Goal: Navigation & Orientation: Find specific page/section

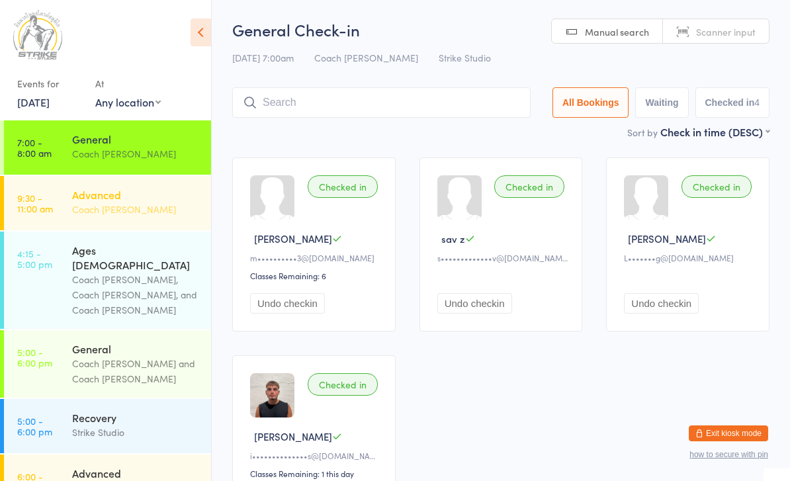
click at [153, 218] on div "Advanced Coach Vinay" at bounding box center [141, 202] width 139 height 52
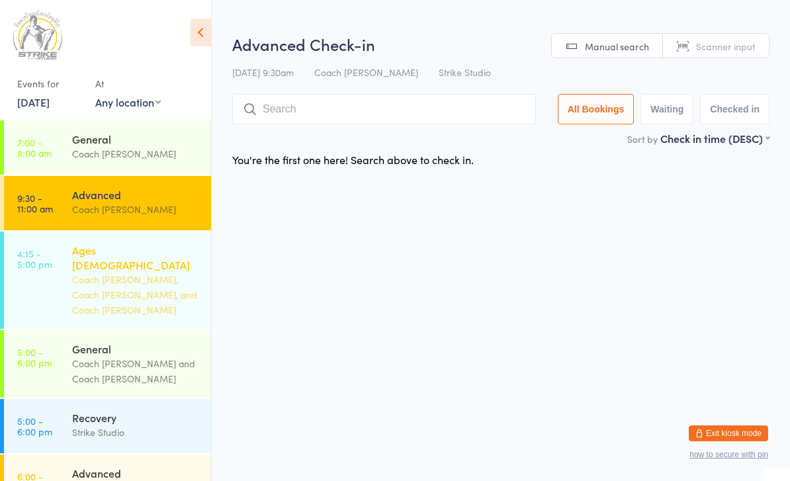
click at [165, 280] on div "Coach [PERSON_NAME], Coach [PERSON_NAME], and Coach [PERSON_NAME]" at bounding box center [136, 295] width 128 height 46
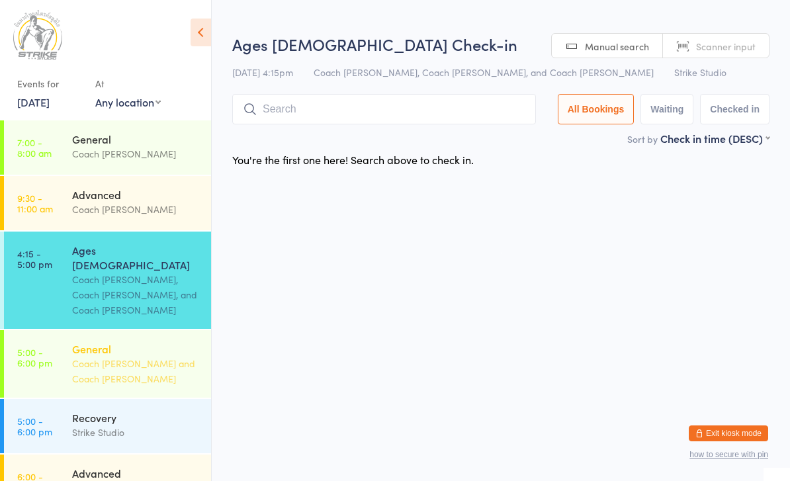
click at [146, 356] on div "Coach [PERSON_NAME] and Coach [PERSON_NAME]" at bounding box center [136, 371] width 128 height 30
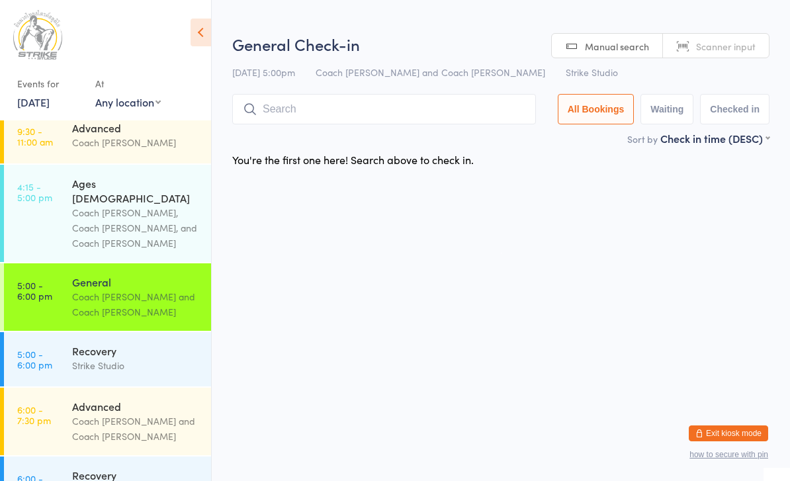
scroll to position [67, 0]
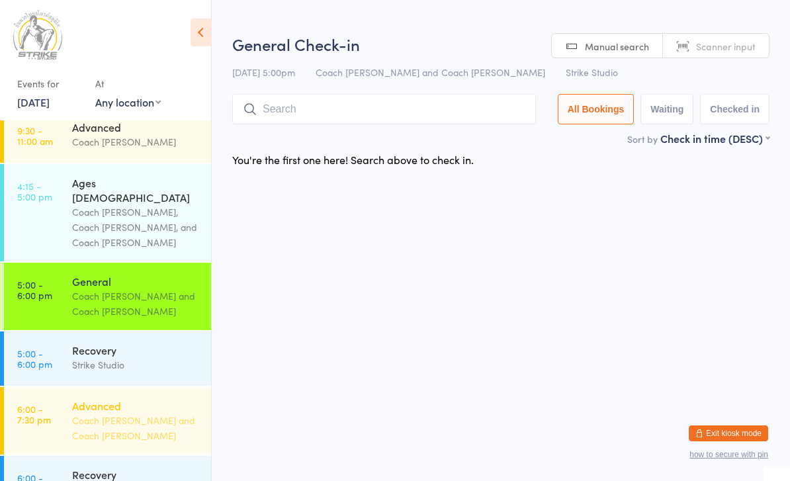
click at [146, 413] on div "Coach [PERSON_NAME] and Coach [PERSON_NAME]" at bounding box center [136, 428] width 128 height 30
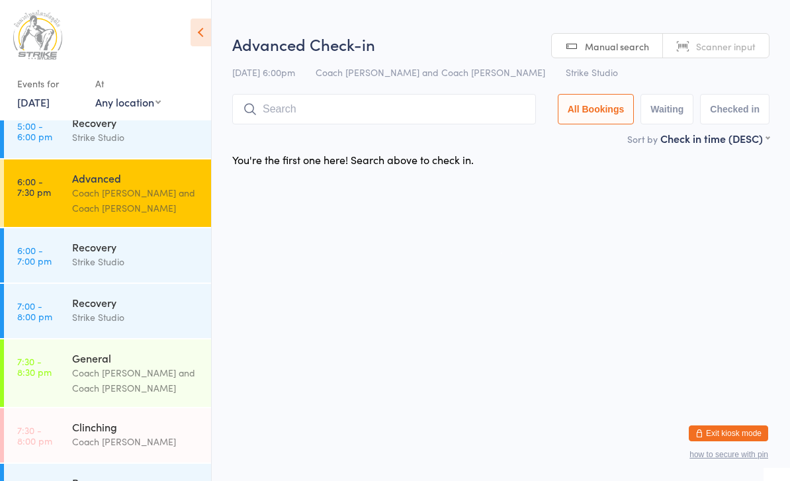
scroll to position [294, 0]
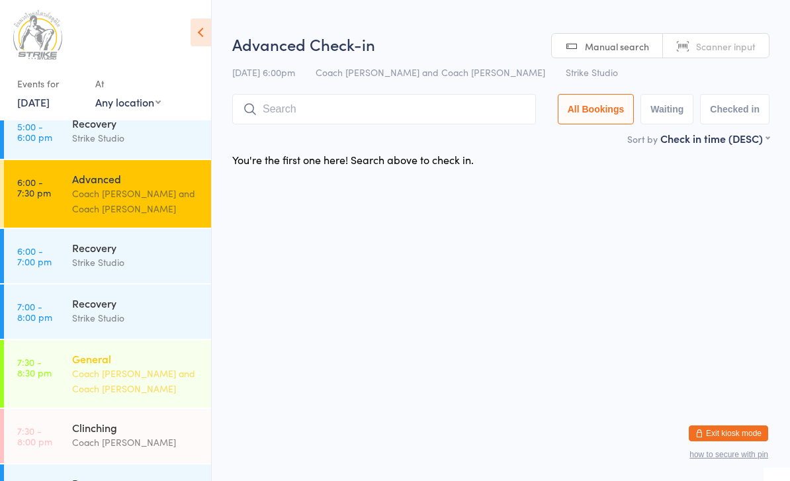
click at [133, 366] on div "Coach [PERSON_NAME] and Coach [PERSON_NAME]" at bounding box center [136, 381] width 128 height 30
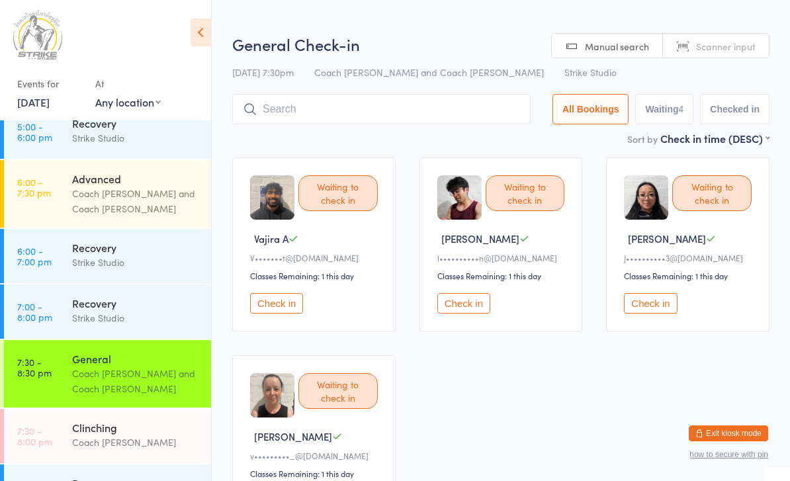
scroll to position [252, 0]
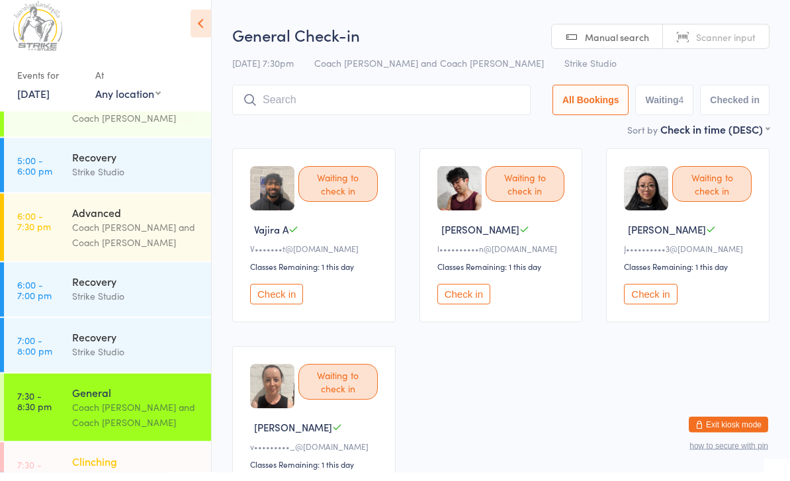
click at [149, 477] on div "Coach [PERSON_NAME]" at bounding box center [136, 484] width 128 height 15
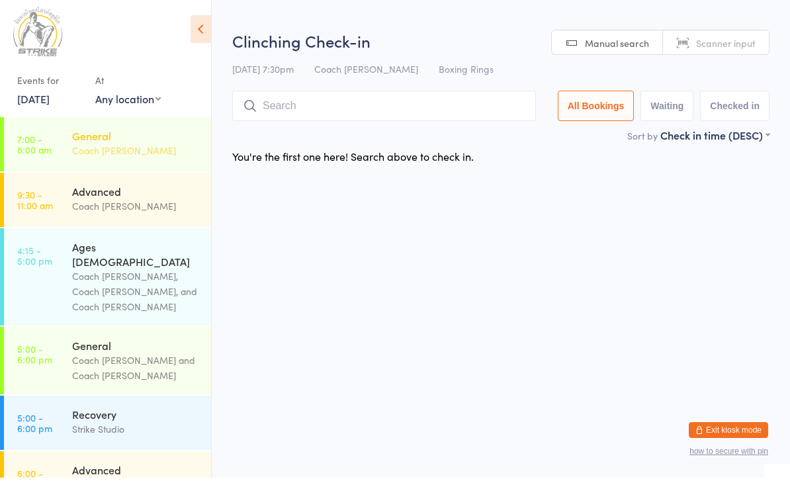
click at [158, 161] on div "General Coach [PERSON_NAME]" at bounding box center [141, 146] width 139 height 52
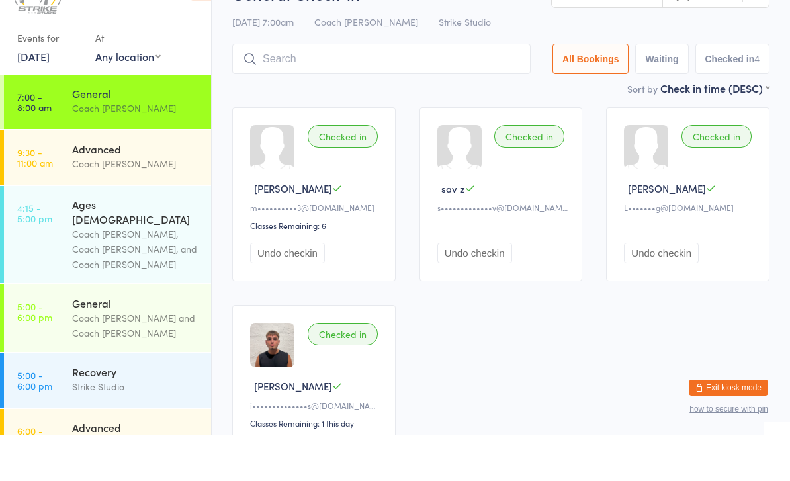
scroll to position [9, 0]
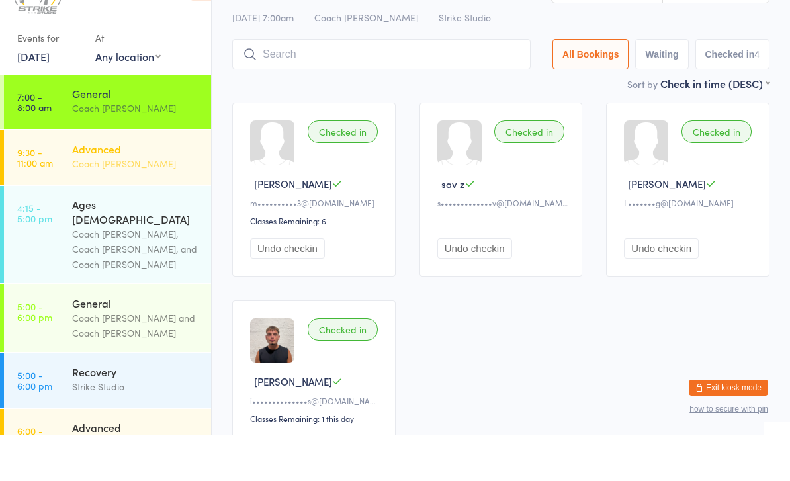
click at [146, 202] on div "Coach [PERSON_NAME]" at bounding box center [136, 209] width 128 height 15
